Goal: Task Accomplishment & Management: Manage account settings

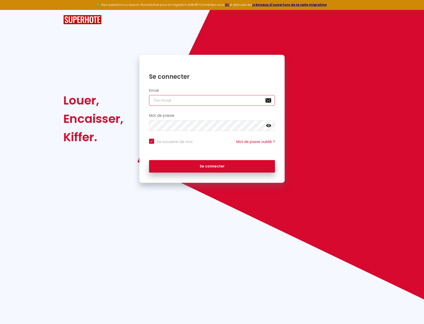
click at [185, 101] on input "email" at bounding box center [212, 100] width 126 height 11
type input "[EMAIL_ADDRESS][DOMAIN_NAME]"
checkbox input "true"
type input "[EMAIL_ADDRESS][DOMAIN_NAME]"
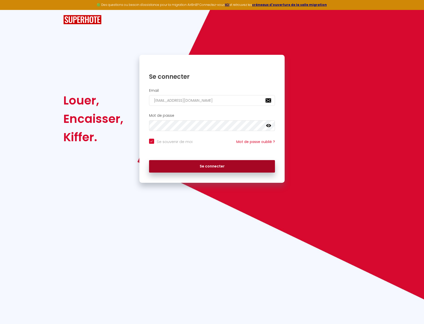
click at [207, 165] on button "Se connecter" at bounding box center [212, 166] width 126 height 13
checkbox input "true"
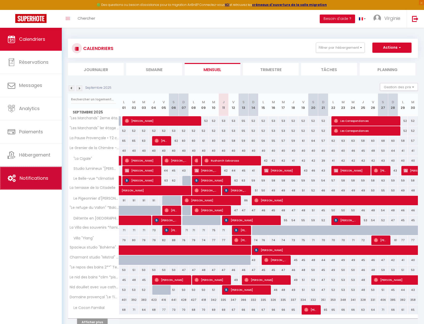
click at [43, 181] on span "Notifications" at bounding box center [34, 178] width 29 height 6
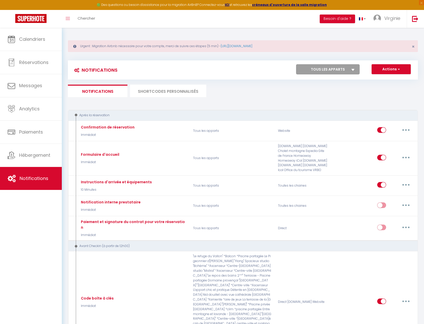
click at [149, 90] on li "SHORTCODES PERSONNALISÉS" at bounding box center [168, 91] width 76 height 12
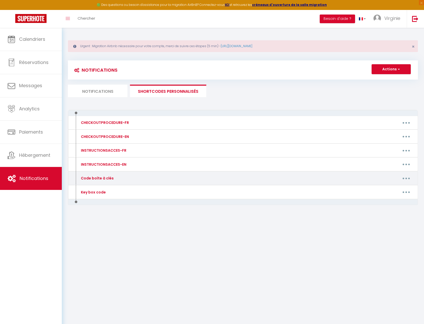
click at [403, 178] on button "button" at bounding box center [406, 178] width 14 height 8
click at [398, 189] on link "Editer" at bounding box center [393, 189] width 38 height 9
type input "Code boîte à clés"
type textarea "Voici le code de la boîte à clés :"
type textarea "2511"
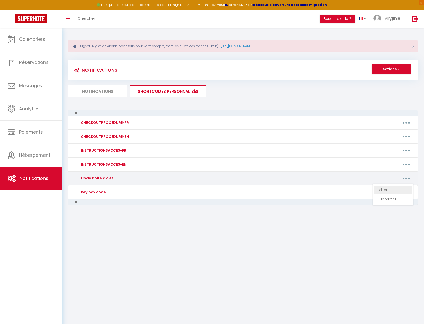
type textarea "2007"
type textarea "2211"
type textarea "1305"
type textarea "1712"
type textarea "1201"
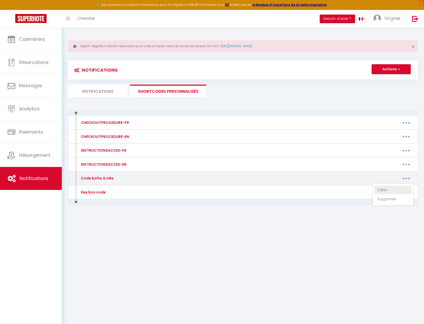
type textarea "3610 Portail : 0987"
type textarea "1012"
type textarea "Portail : 1105 Villa : 0511"
type textarea "9206"
type textarea "3207"
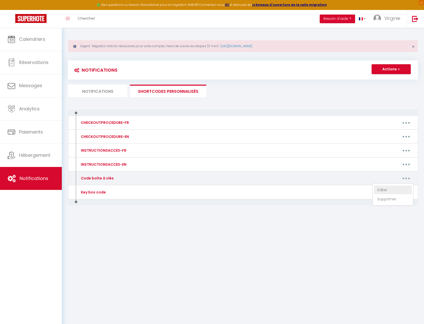
type textarea "1506"
type textarea "8174"
type textarea "0802"
type textarea "0107"
type textarea "1505"
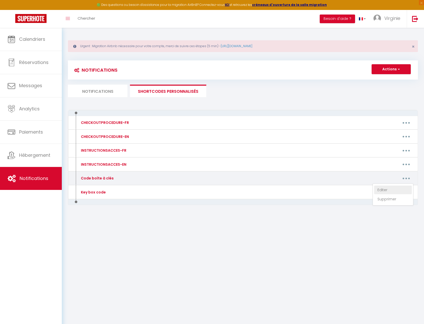
type textarea "6598#"
type textarea "0820"
type textarea "4700"
type textarea "4209"
type textarea "Digicode : 0901 Boîte à clés : 1103"
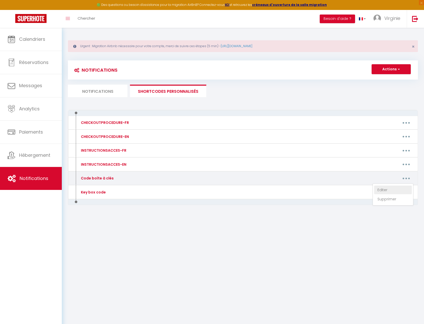
type textarea "879"
type textarea "1404"
type textarea "8848"
type textarea "2306"
type textarea "La clé se trouve dans le pot devant la porte d'entrée"
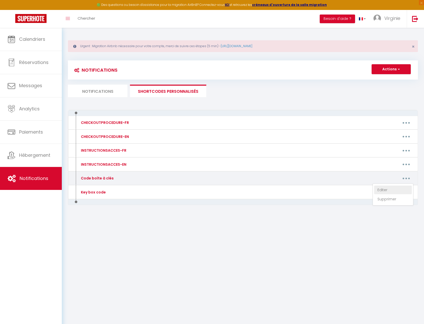
type textarea "1606"
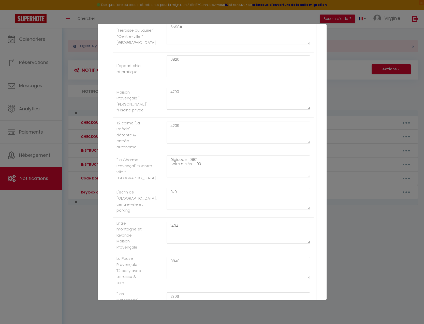
scroll to position [649, 0]
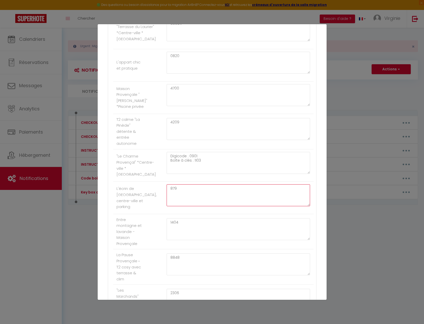
click at [206, 198] on textarea "879" at bounding box center [239, 195] width 144 height 22
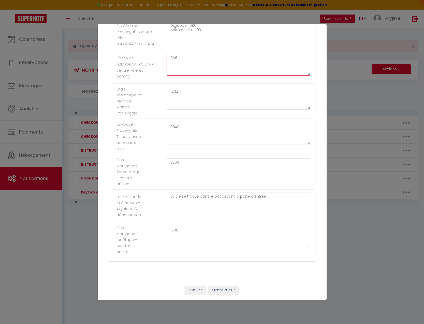
scroll to position [786, 0]
type textarea "856"
click at [228, 289] on button "Mettre à jour" at bounding box center [223, 290] width 31 height 9
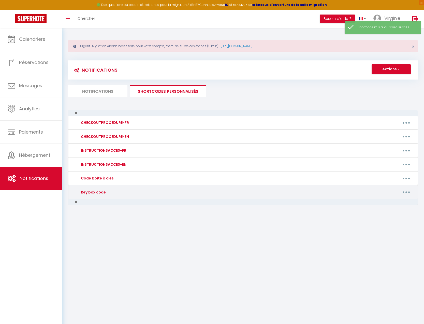
click at [408, 192] on button "button" at bounding box center [406, 192] width 14 height 8
click at [384, 202] on link "Editer" at bounding box center [393, 203] width 38 height 9
type input "Key box code"
type textarea "Here is the code for the key box :"
type textarea "2511"
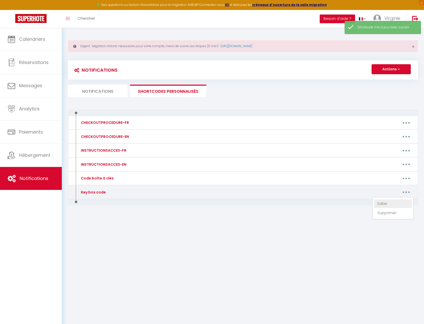
type textarea "2007"
type textarea "2211"
type textarea "1305"
type textarea "1712"
type textarea "1201"
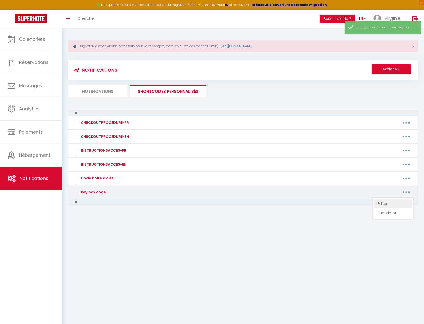
type textarea "3610 Gate : 0987"
type textarea "1012"
type textarea "Portail : 1105 Maison : 0511"
type textarea "9206"
type textarea "3207"
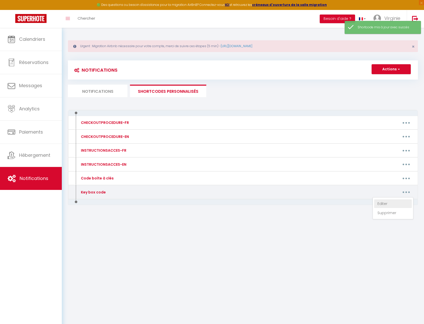
type textarea "1506"
type textarea "8174"
type textarea "0802"
type textarea "0107"
type textarea "1505"
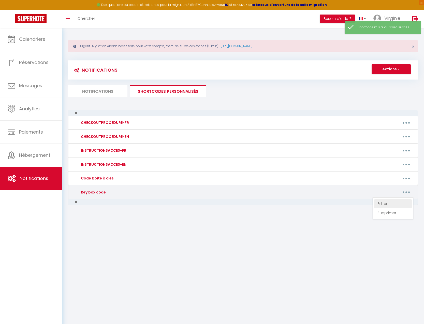
type textarea "6598#"
type textarea "0820"
type textarea "4700"
type textarea "4209"
type textarea "Digicode : 0901 Boîte à clés : 1103"
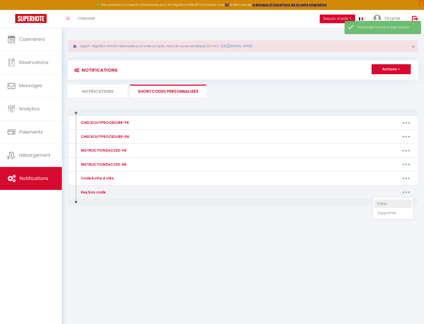
type textarea "879"
type textarea "1404"
type textarea "8848"
type textarea "2306"
type textarea "1606"
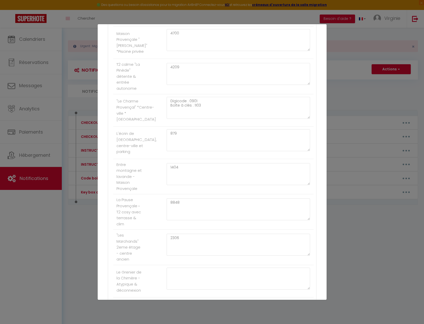
scroll to position [682, 0]
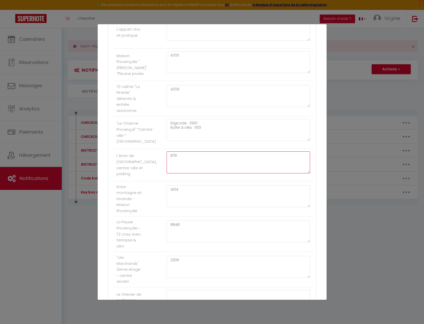
click at [214, 166] on textarea "879" at bounding box center [239, 162] width 144 height 22
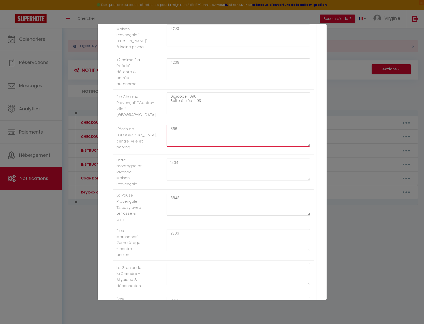
scroll to position [786, 0]
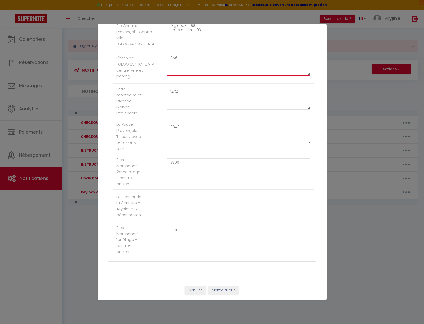
type textarea "856"
click at [226, 289] on button "Mettre à jour" at bounding box center [223, 290] width 31 height 9
